Goal: Task Accomplishment & Management: Use online tool/utility

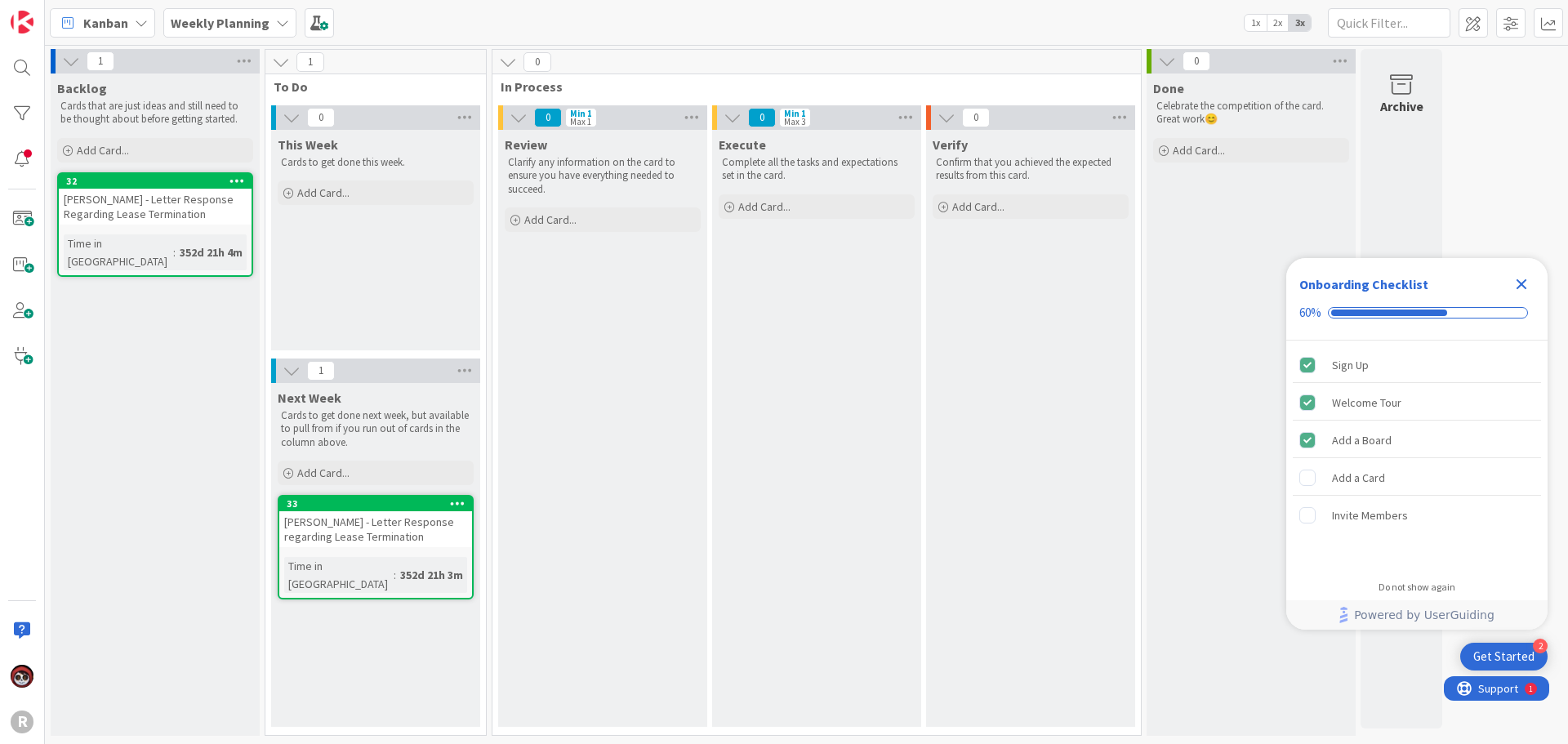
click at [252, 17] on b "Weekly Planning" at bounding box center [220, 22] width 98 height 16
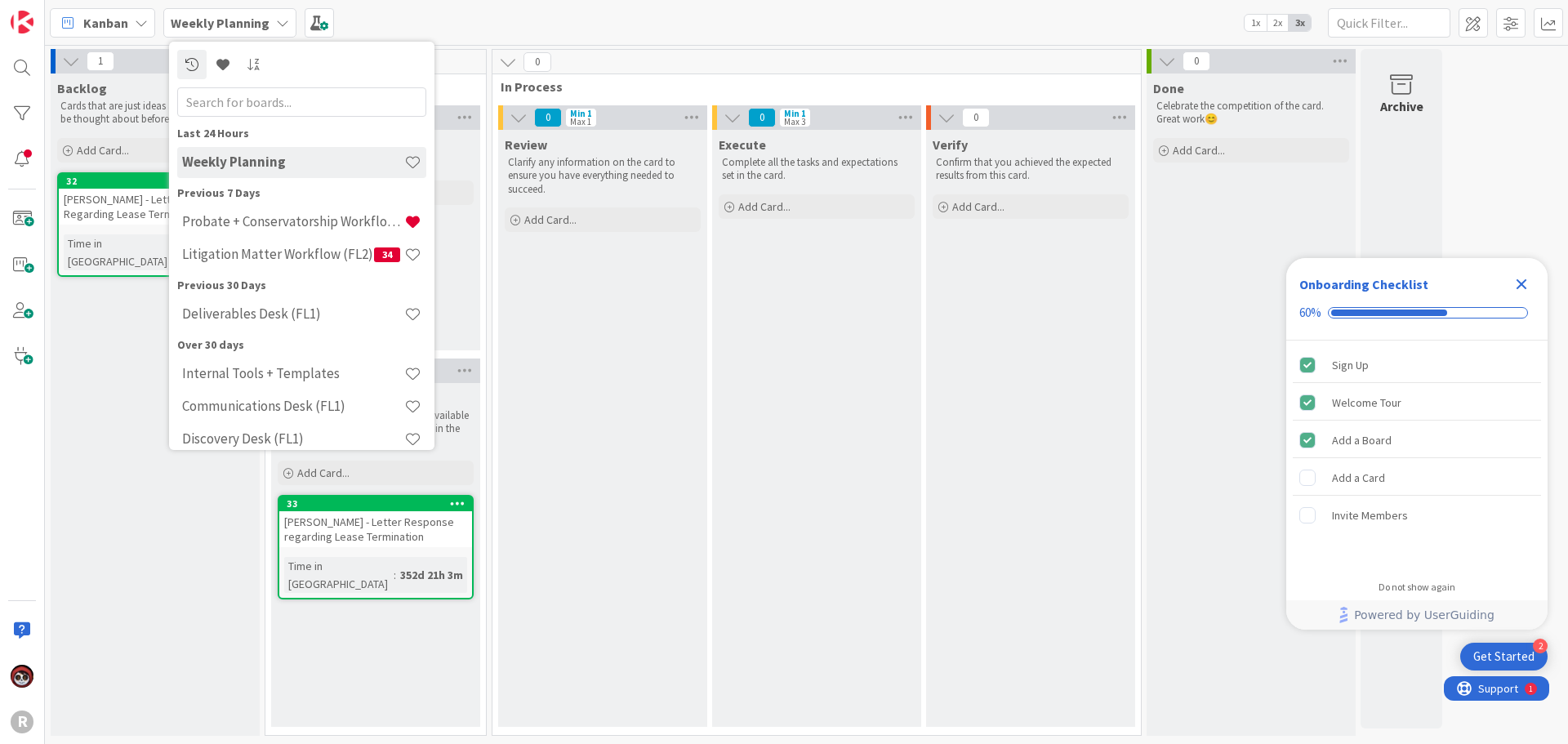
click at [128, 16] on div "Kanban" at bounding box center [102, 23] width 105 height 29
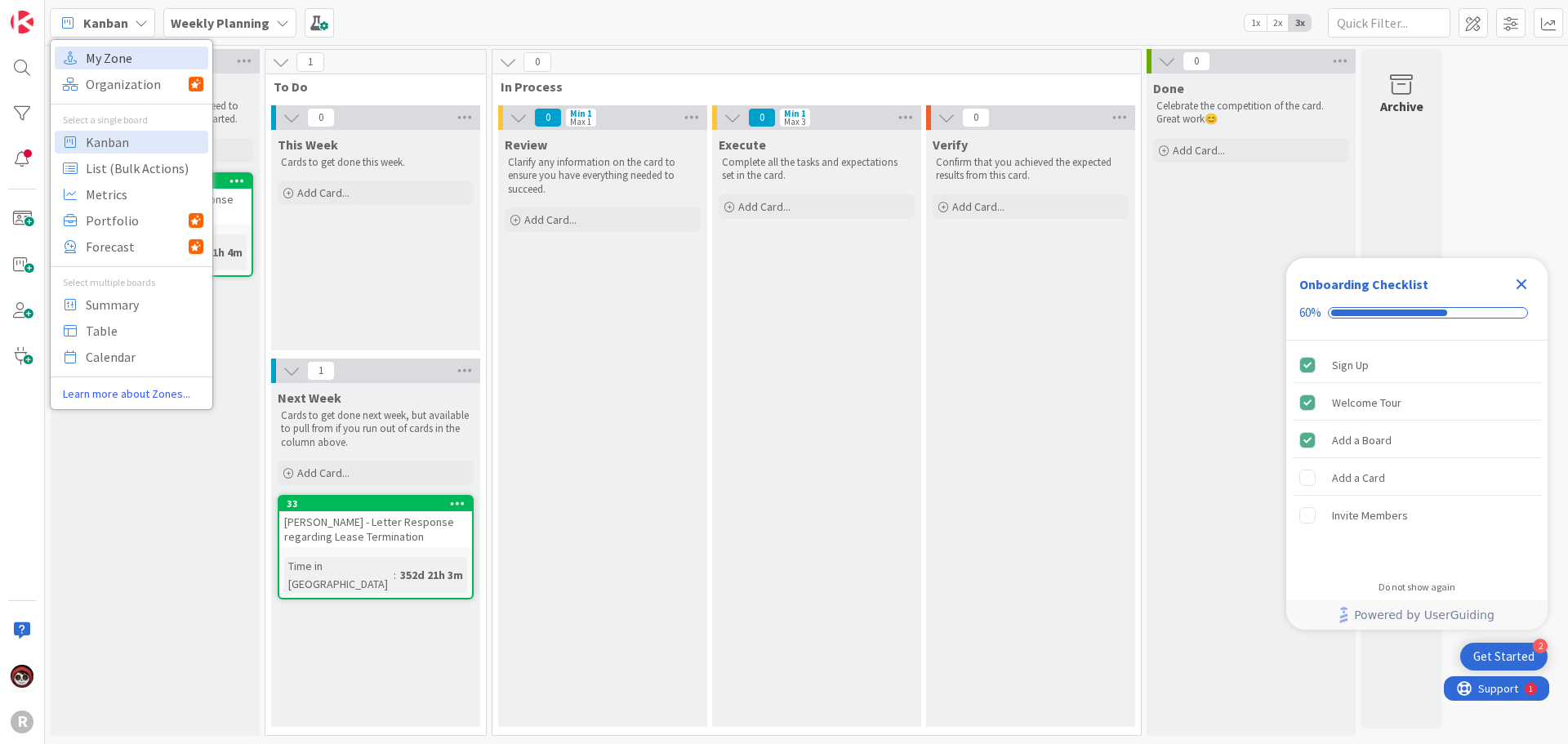
click at [136, 49] on span "My Zone" at bounding box center [145, 57] width 118 height 24
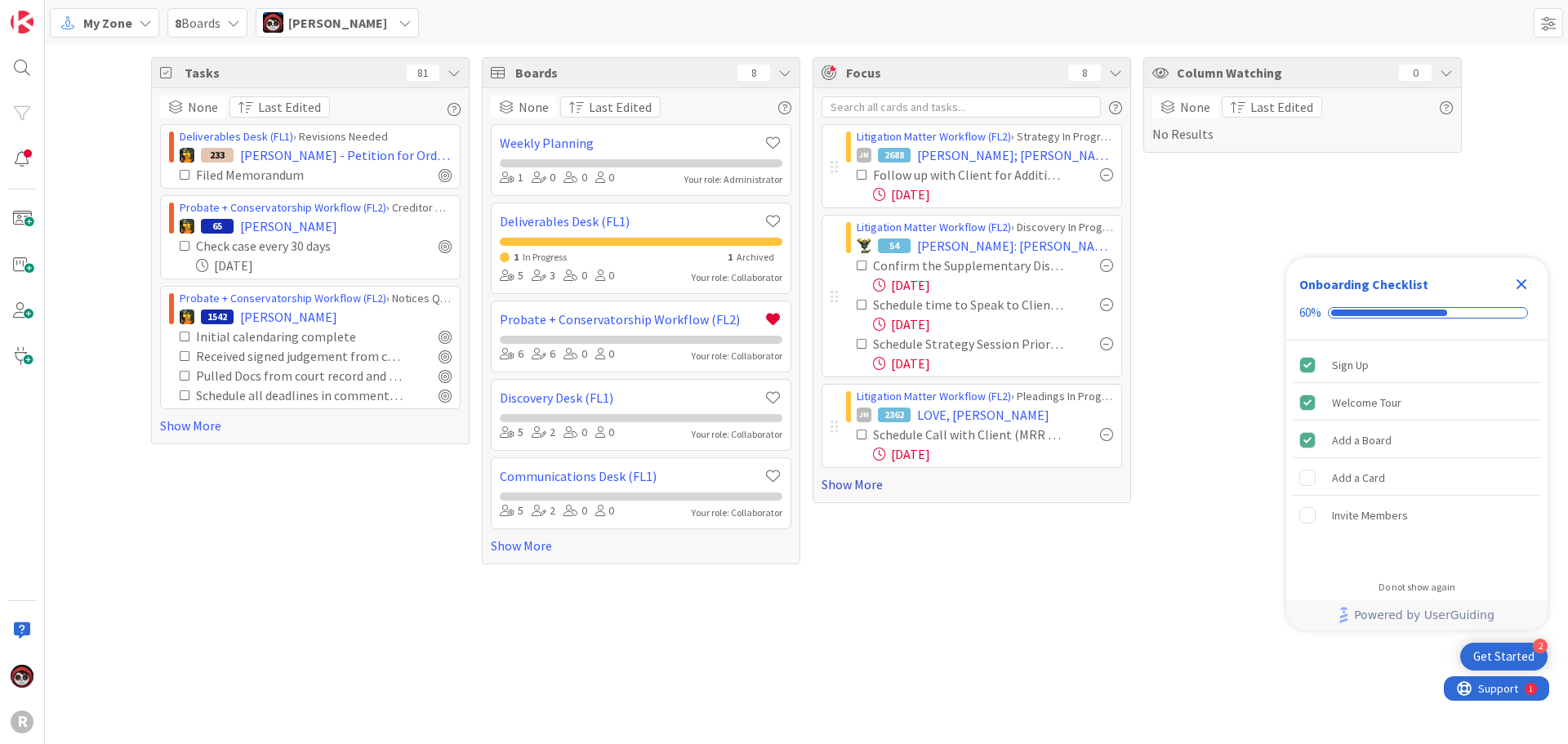
click at [859, 483] on link "Show More" at bounding box center [971, 484] width 300 height 19
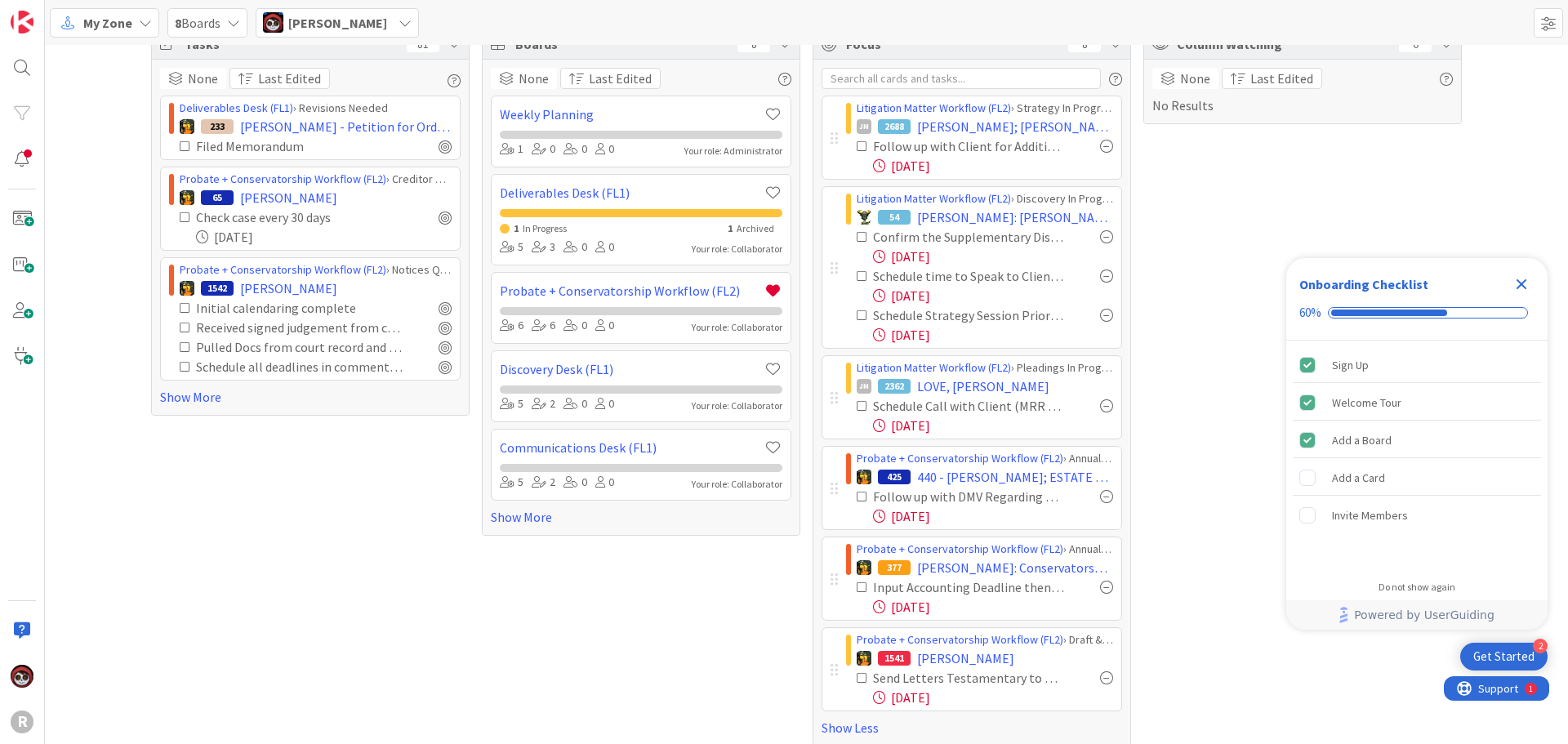
scroll to position [43, 0]
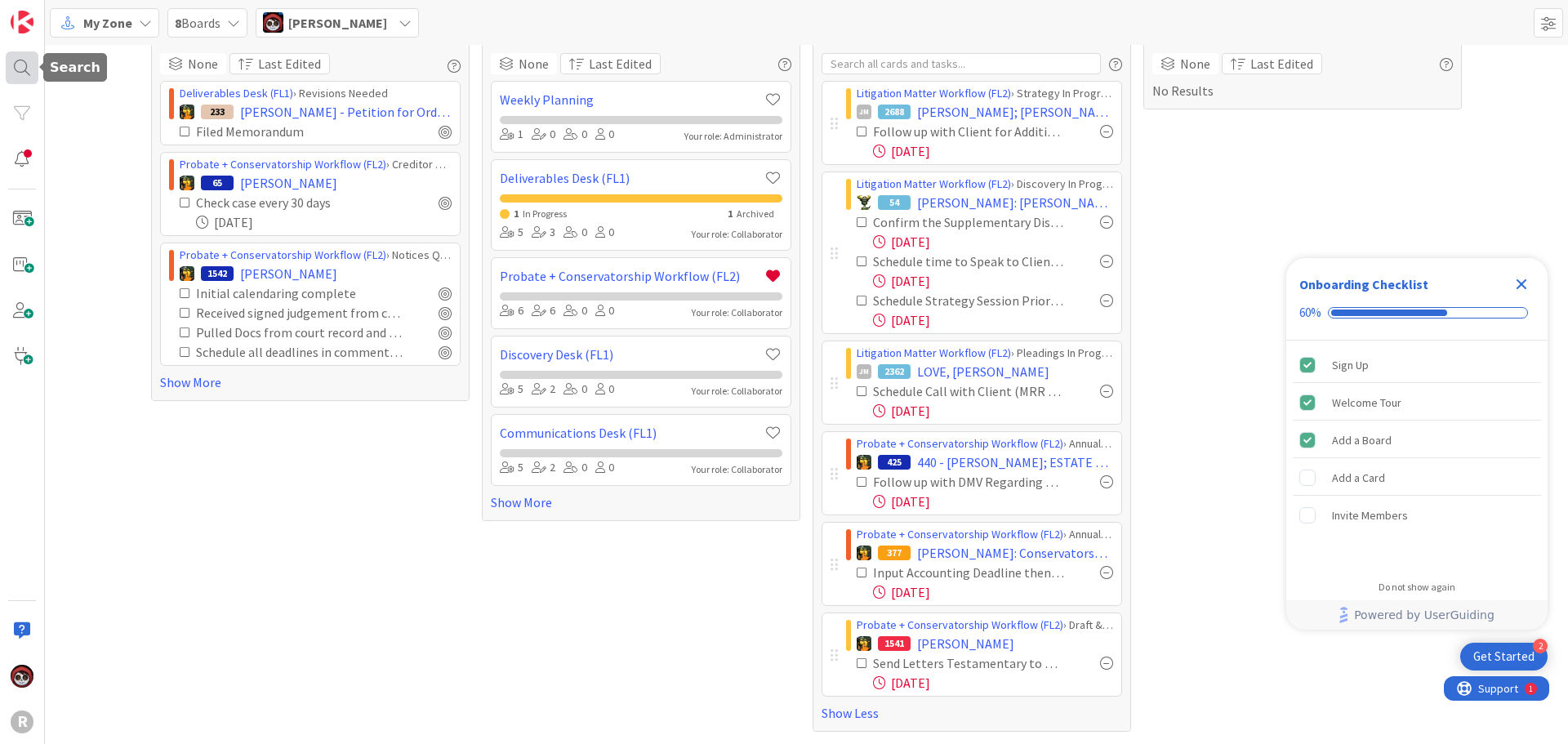
click at [35, 67] on div at bounding box center [22, 67] width 33 height 33
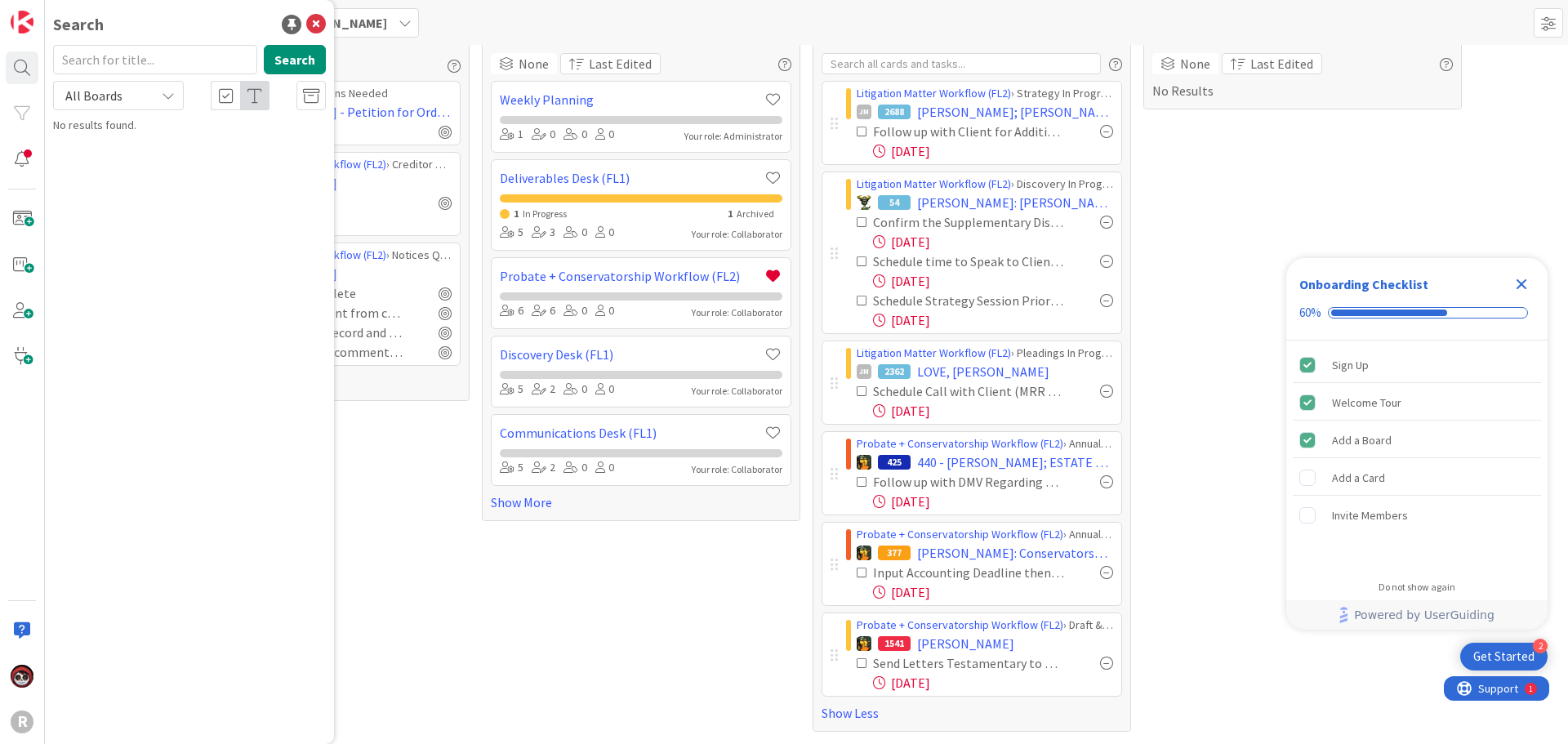
click at [145, 52] on input "text" at bounding box center [155, 59] width 205 height 29
type input "PRECISE"
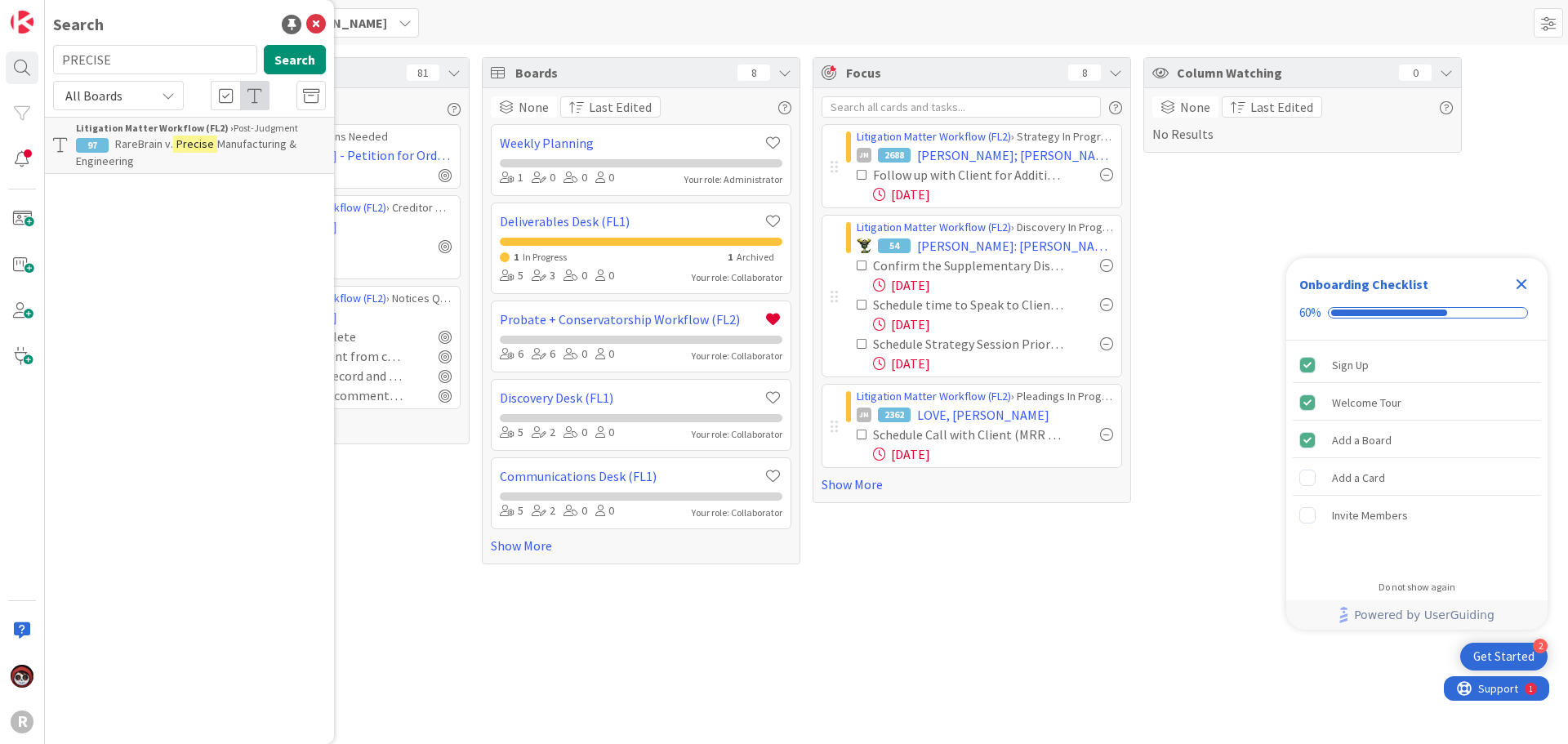
scroll to position [0, 0]
click at [180, 156] on p "RareBrain v. Precise Manufacturing & Engineering" at bounding box center [200, 152] width 250 height 35
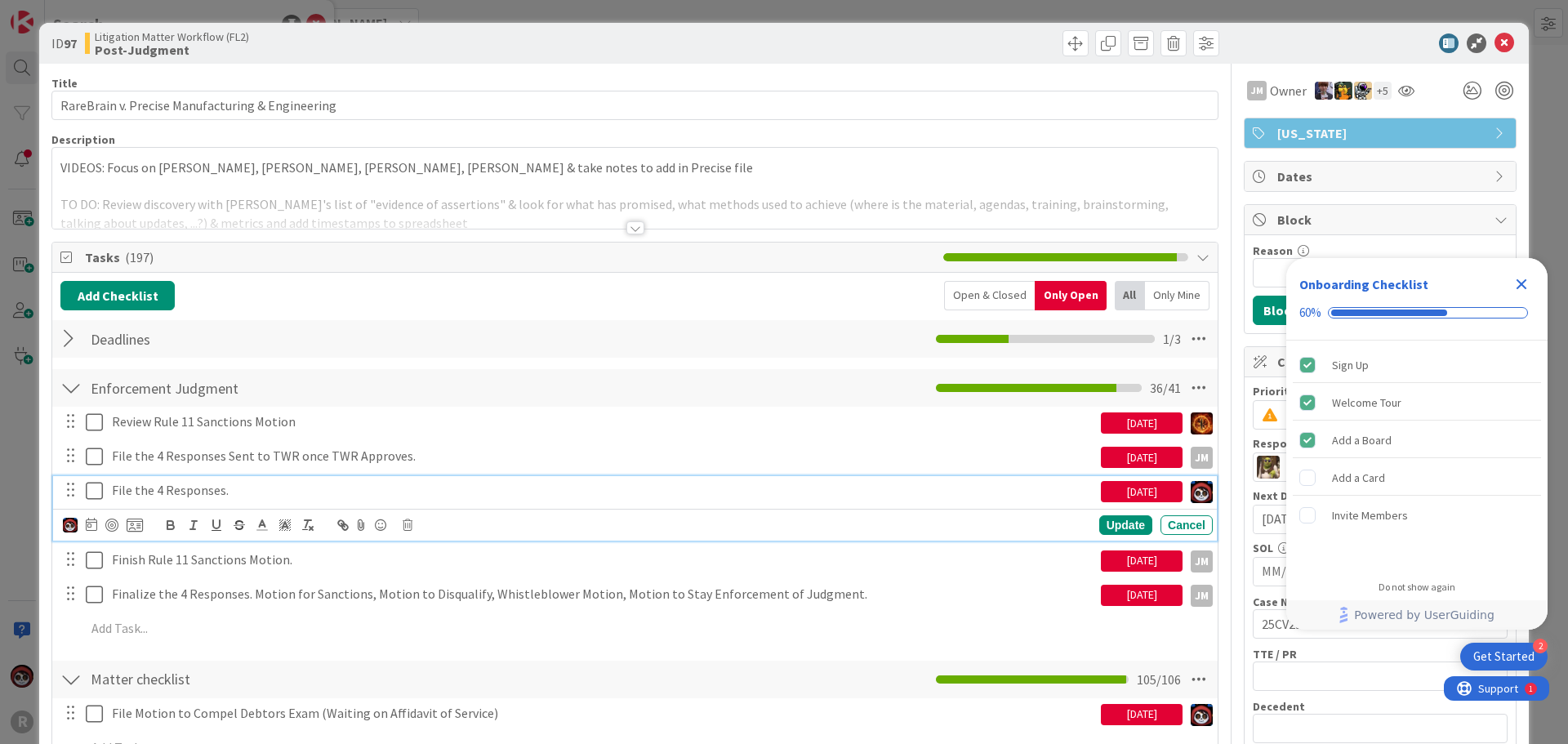
click at [184, 494] on p "File the 4 Responses." at bounding box center [603, 491] width 983 height 19
click at [240, 491] on p "File the 4 Responses." at bounding box center [603, 491] width 983 height 19
click at [110, 527] on div at bounding box center [112, 525] width 13 height 13
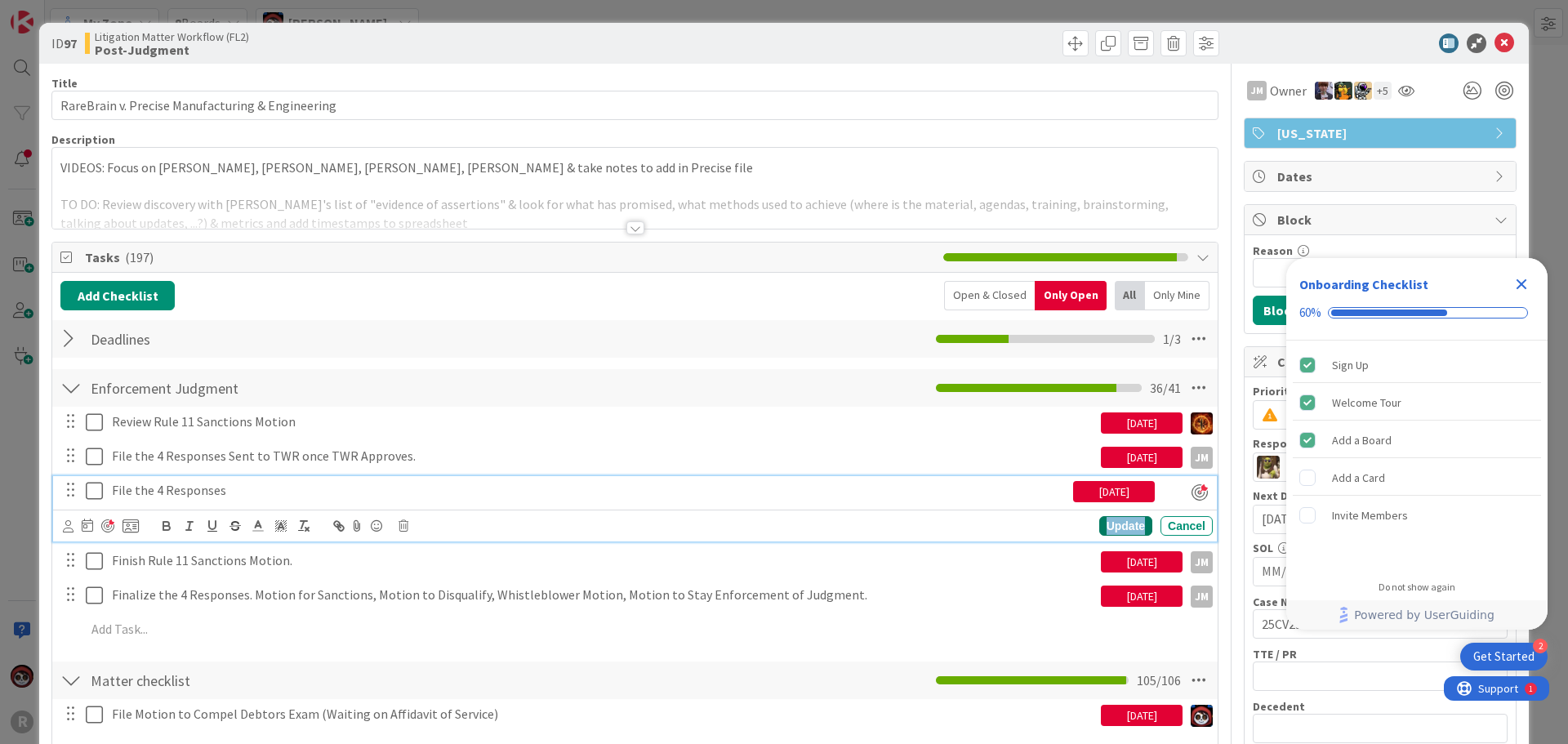
click at [1124, 521] on div "Update" at bounding box center [1125, 525] width 53 height 19
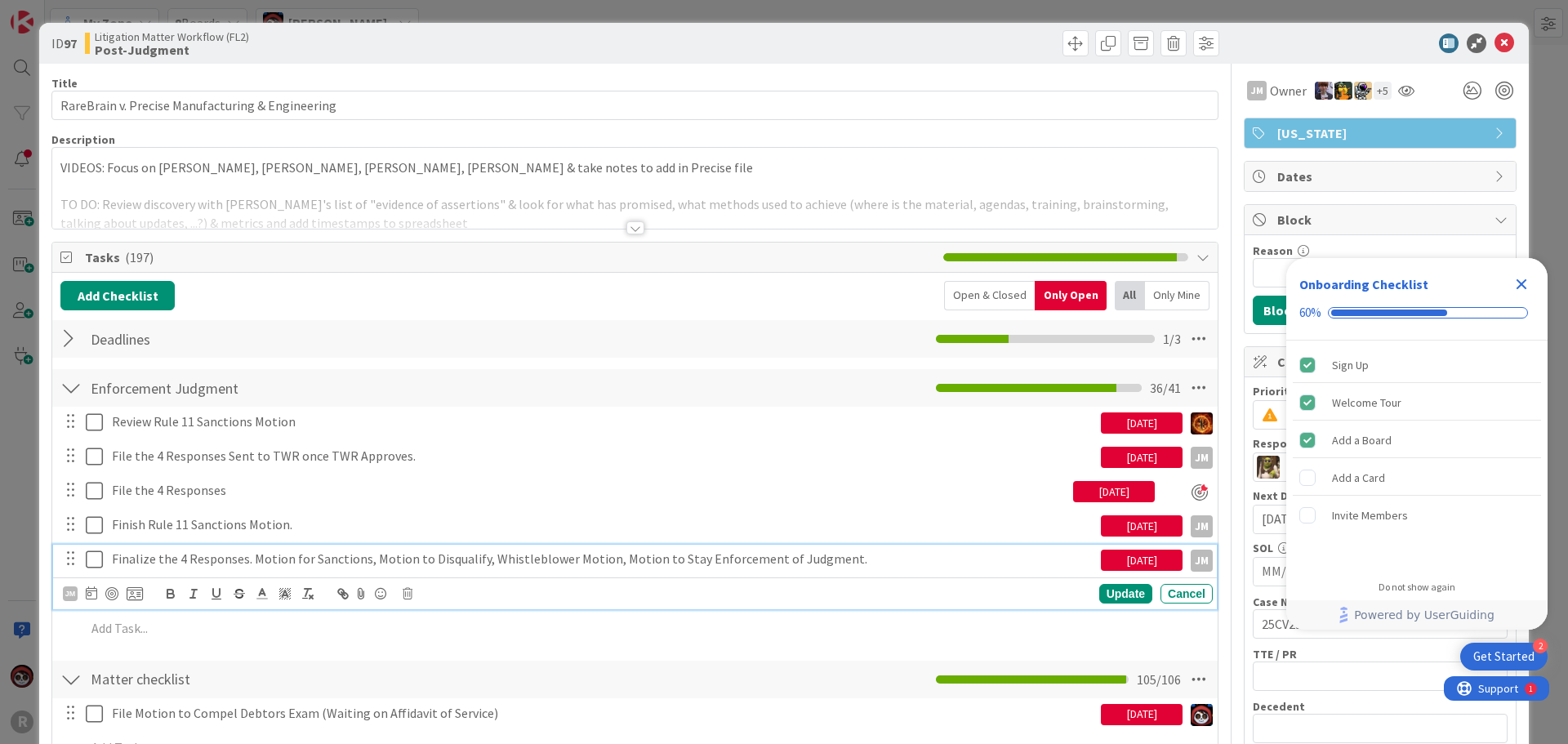
click at [634, 562] on p "Finalize the 4 Responses. Motion for Sanctions, Motion to Disqualify, Whistlebl…" at bounding box center [603, 559] width 983 height 19
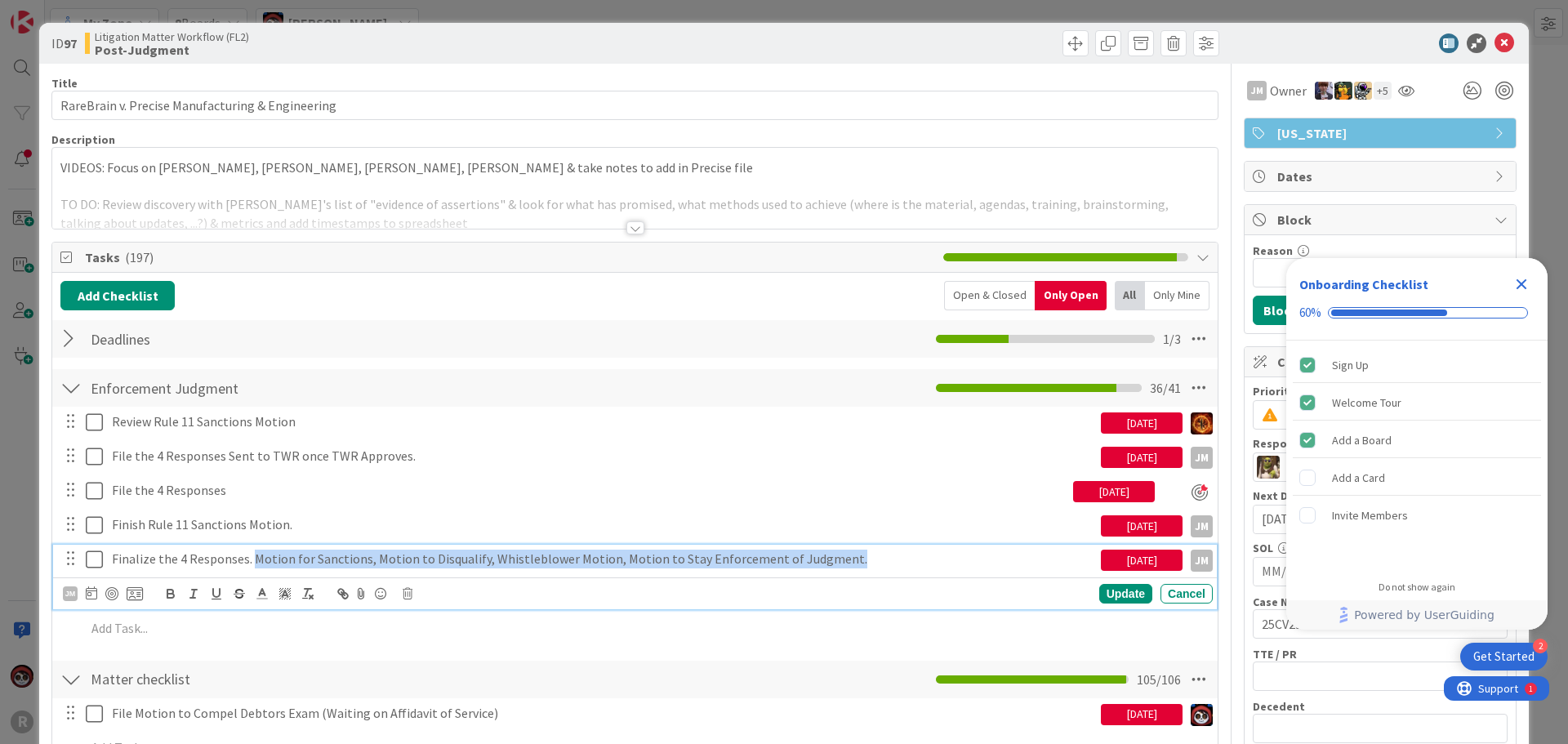
drag, startPoint x: 849, startPoint y: 561, endPoint x: 254, endPoint y: 569, distance: 595.1
click at [254, 569] on div "Finalize the 4 Responses. Motion for Sanctions, Motion to Disqualify, Whistlebl…" at bounding box center [603, 559] width 996 height 29
copy p "Motion for Sanctions, Motion to Disqualify, Whistleblower Motion, Motion to Sta…"
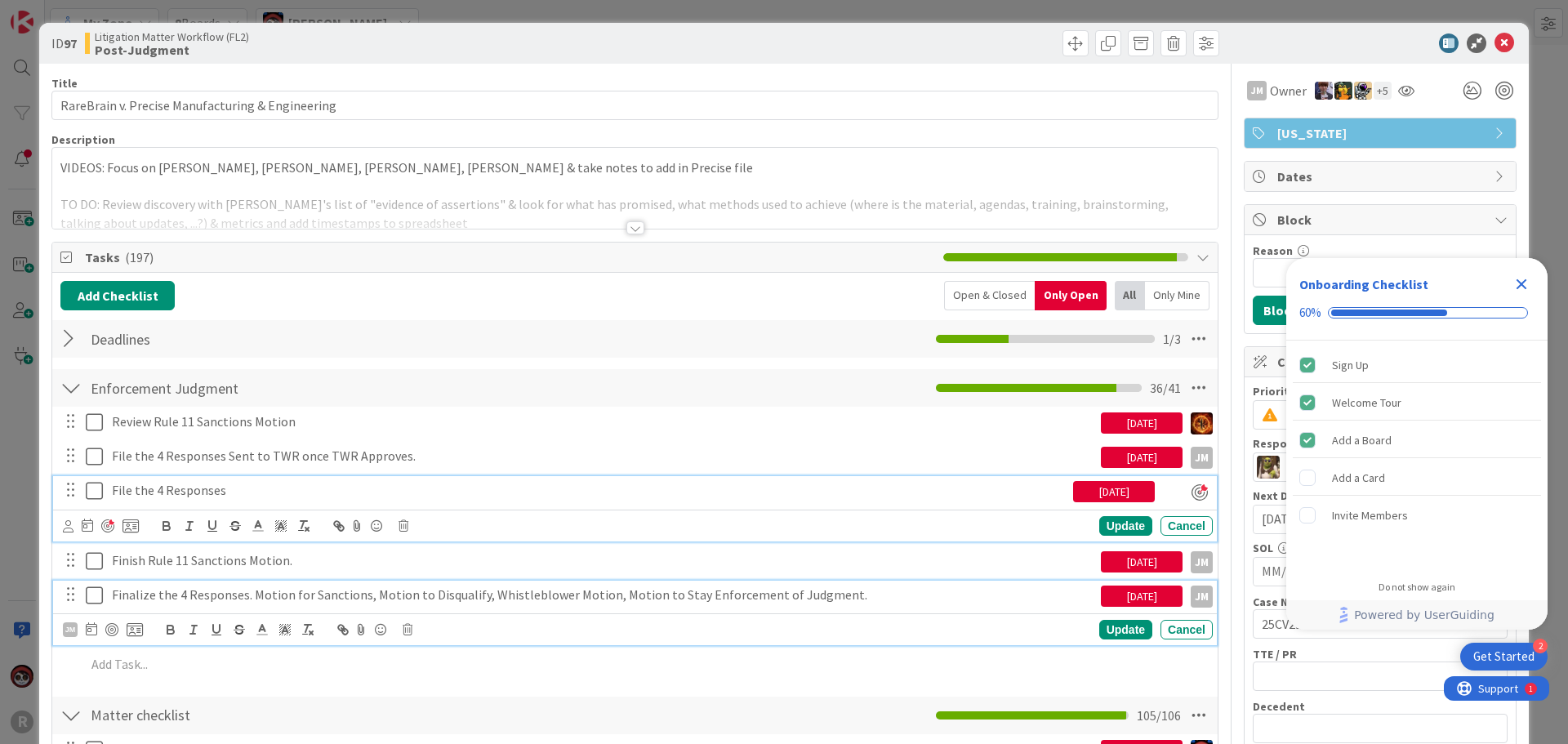
click at [225, 493] on p "File the 4 Responses" at bounding box center [589, 491] width 955 height 19
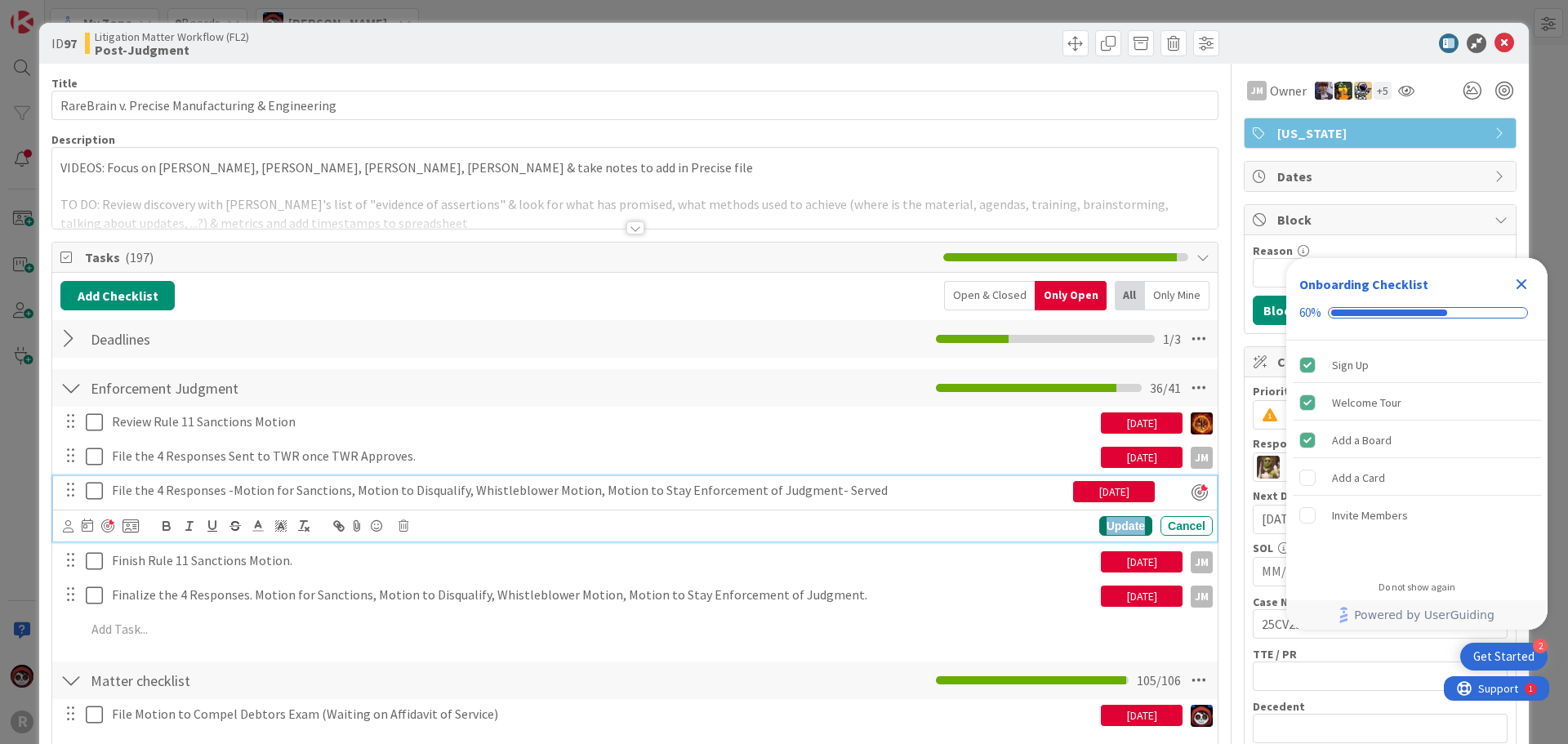
click at [1116, 524] on div "Update" at bounding box center [1125, 525] width 53 height 19
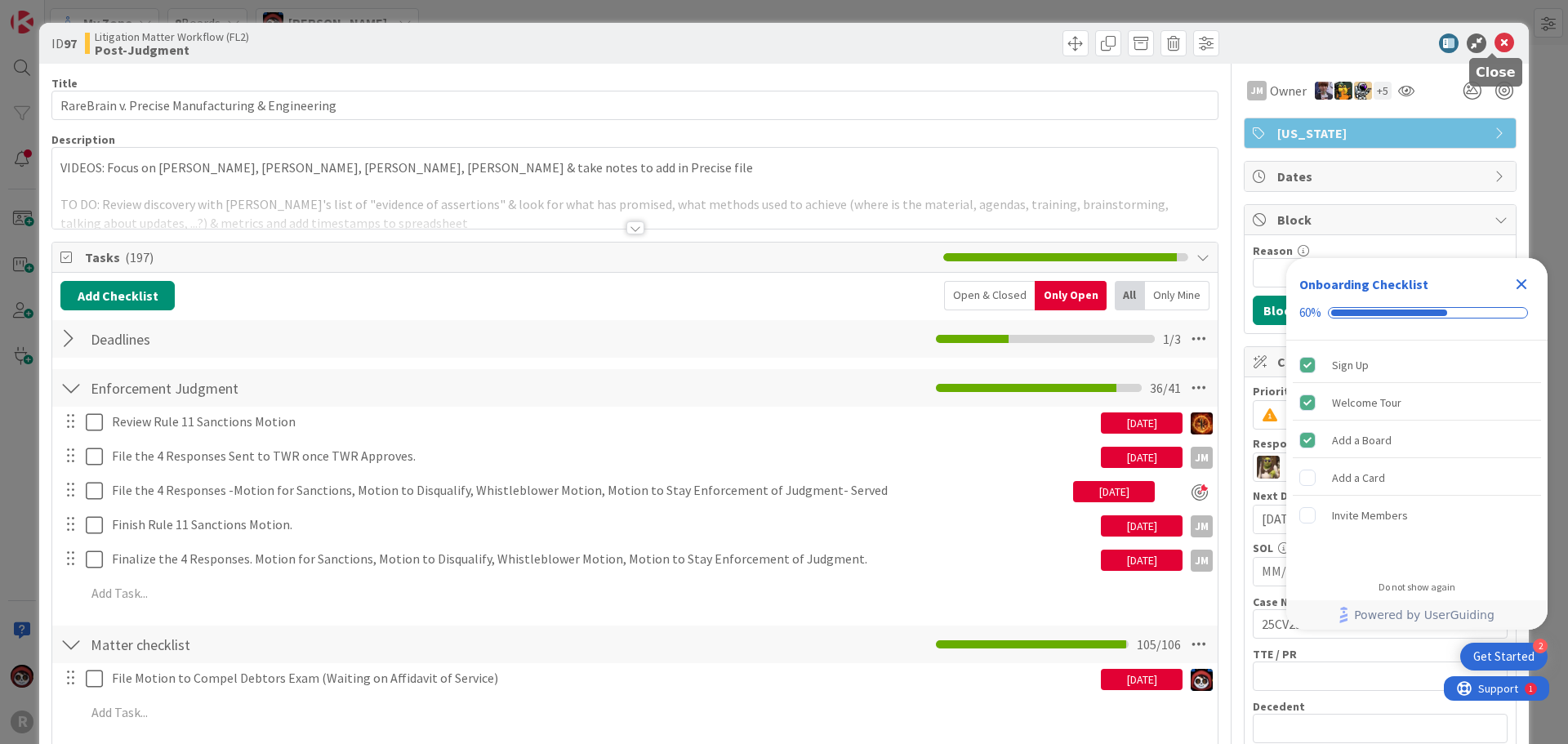
click at [1495, 40] on icon at bounding box center [1504, 43] width 19 height 19
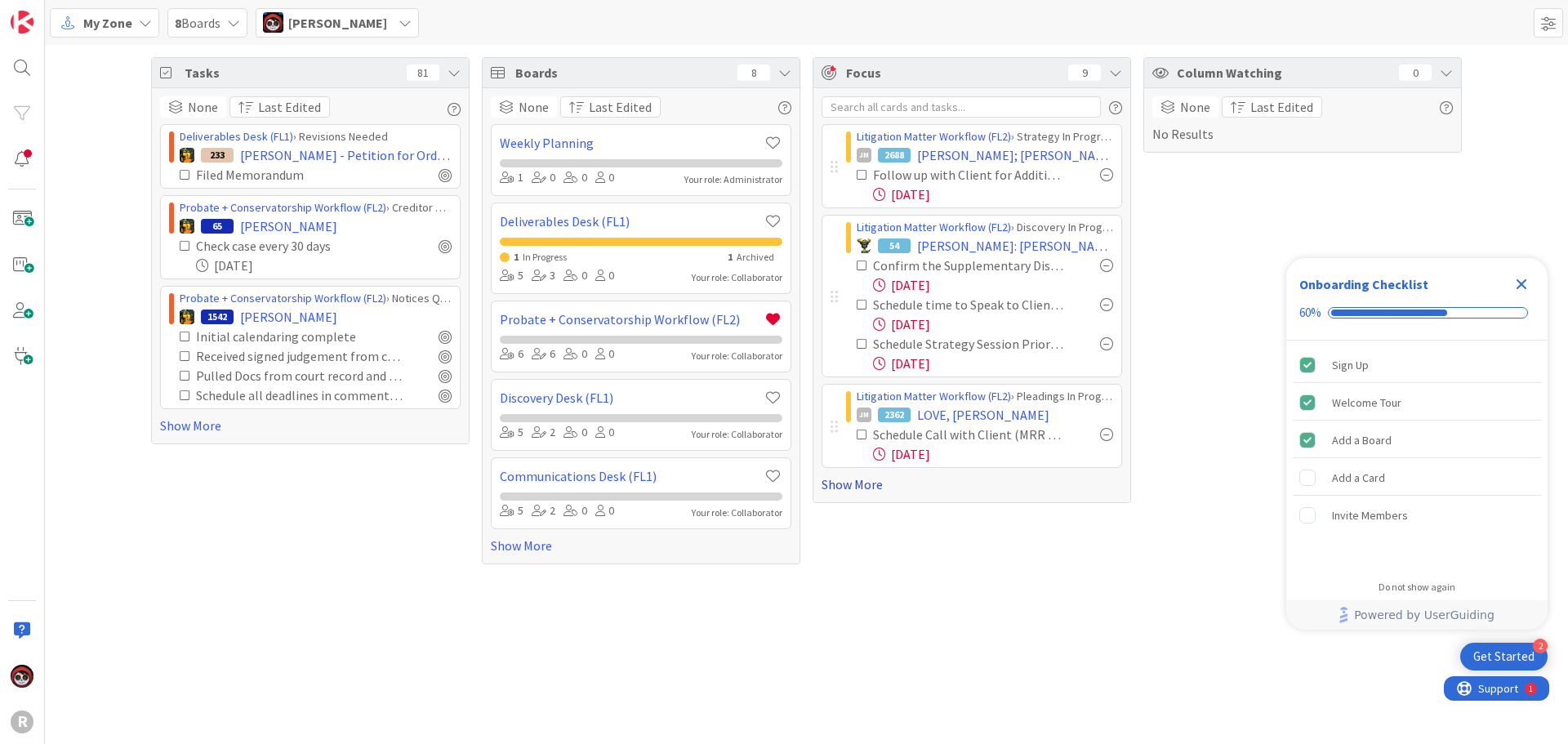
click at [869, 482] on link "Show More" at bounding box center [971, 484] width 300 height 19
click at [850, 492] on link "Show More" at bounding box center [971, 484] width 300 height 19
